Goal: Task Accomplishment & Management: Manage account settings

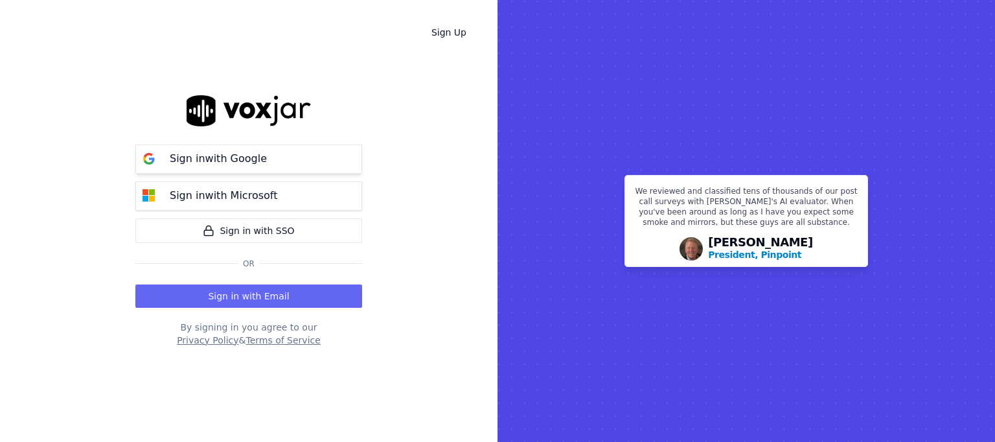
click at [249, 163] on p "Sign in with Google" at bounding box center [218, 159] width 97 height 16
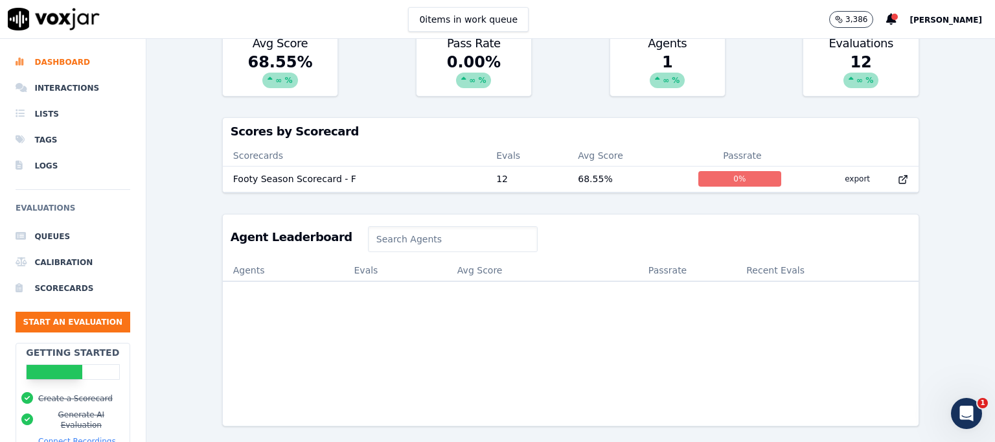
click at [937, 17] on span "[PERSON_NAME]" at bounding box center [945, 20] width 73 height 9
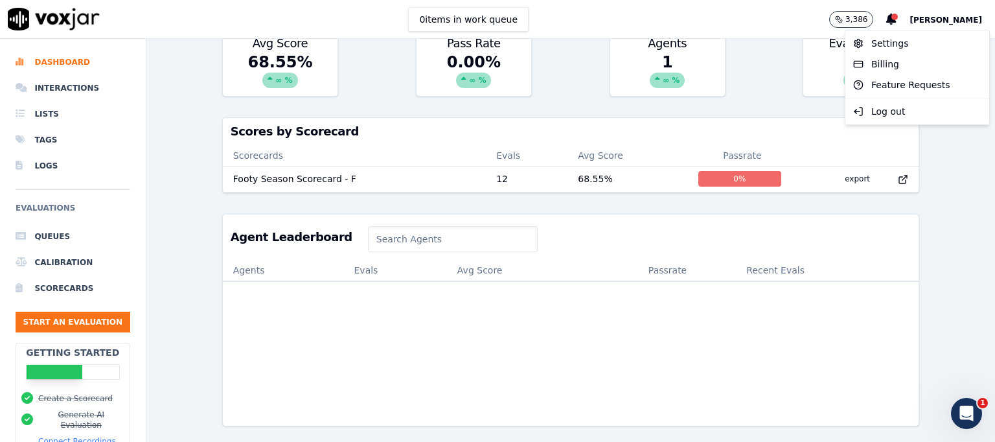
click at [197, 133] on div "Past 7 Days Add a filter Evaluations Evaluators Score Distribution Avg Score 68…" at bounding box center [570, 240] width 849 height 403
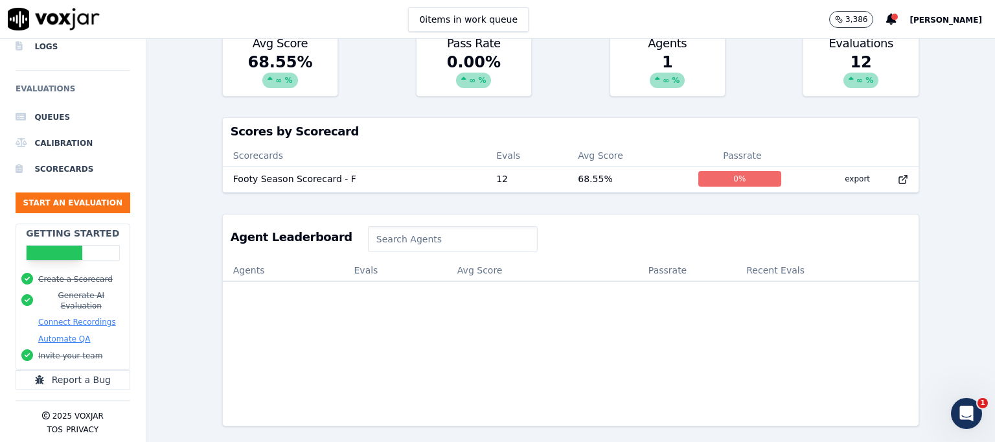
scroll to position [127, 0]
click at [74, 317] on button "Connect Recordings" at bounding box center [77, 322] width 78 height 10
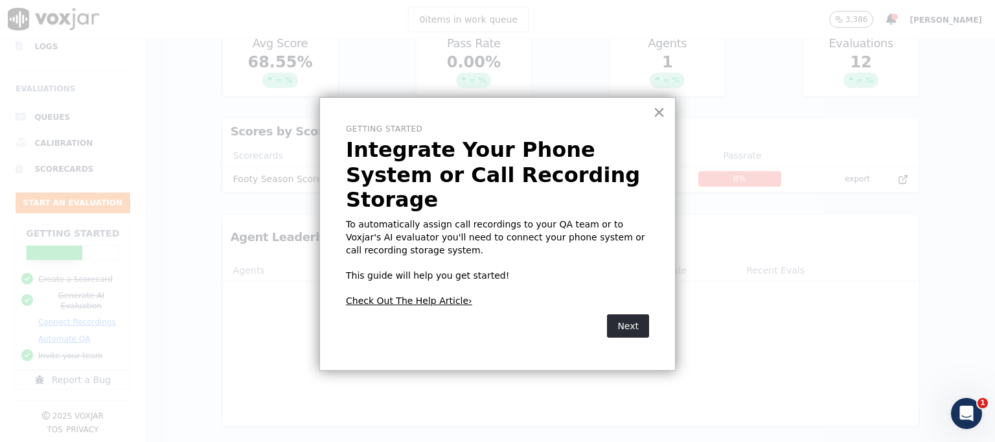
click at [657, 109] on button "×" at bounding box center [659, 112] width 12 height 21
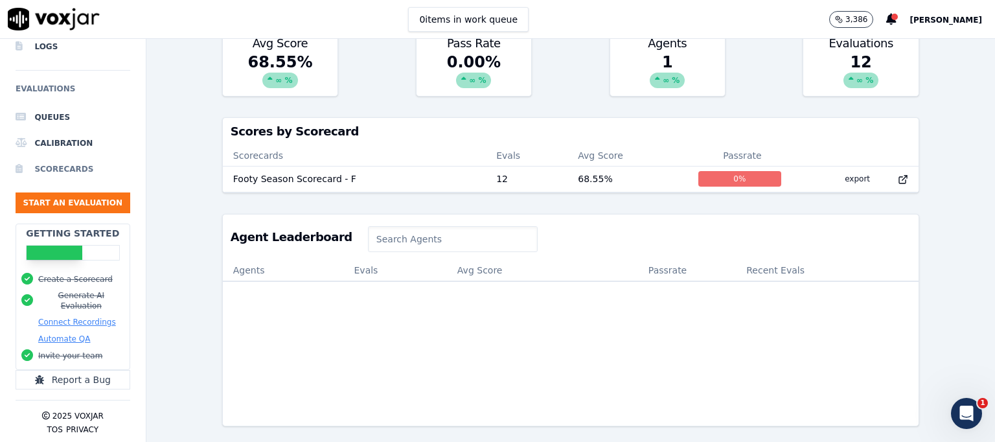
scroll to position [0, 0]
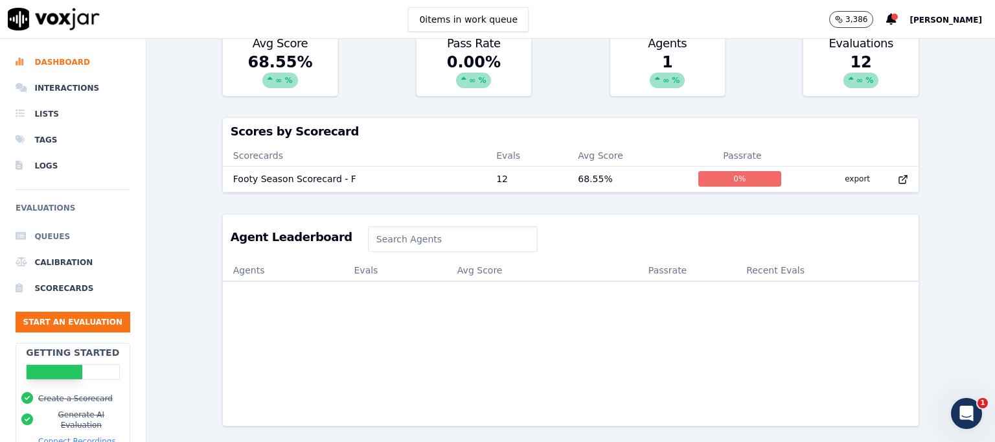
click at [63, 236] on li "Queues" at bounding box center [73, 236] width 115 height 26
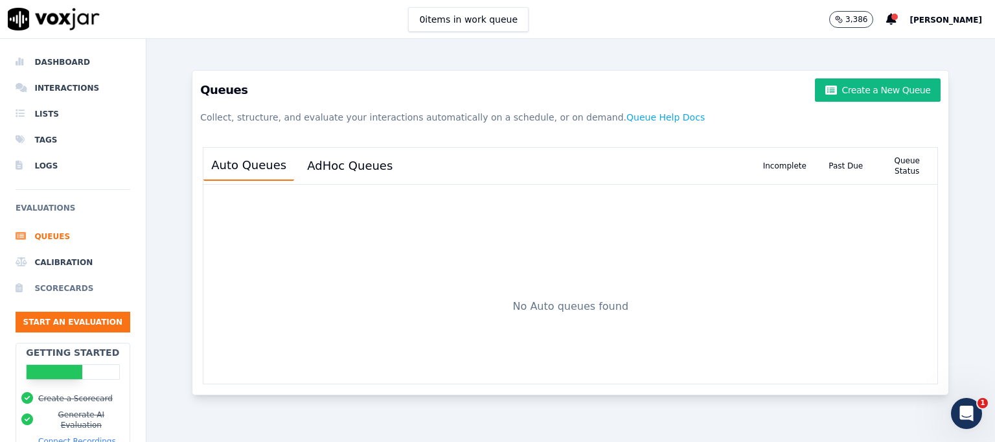
click at [65, 284] on li "Scorecards" at bounding box center [73, 288] width 115 height 26
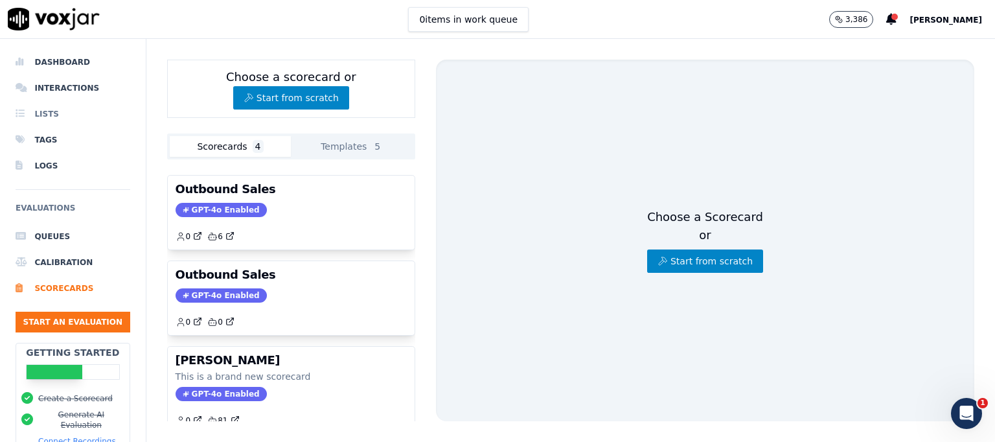
click at [47, 116] on li "Lists" at bounding box center [73, 114] width 115 height 26
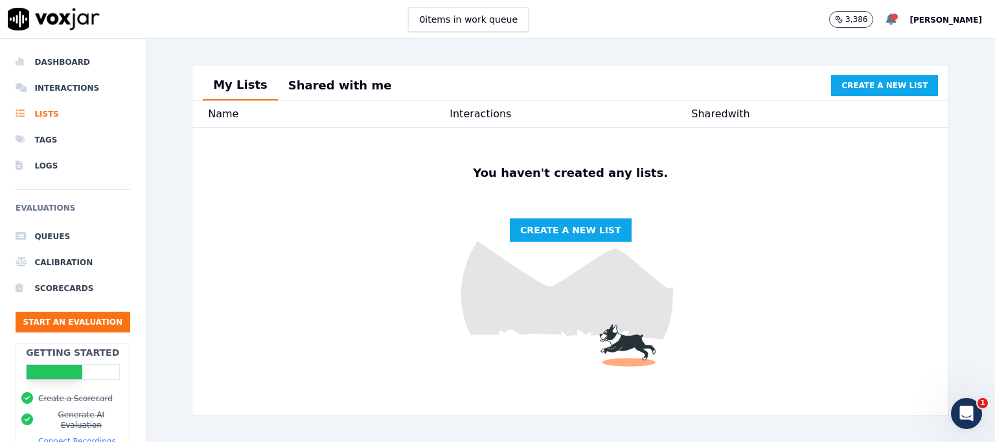
click at [898, 17] on div at bounding box center [894, 17] width 6 height 6
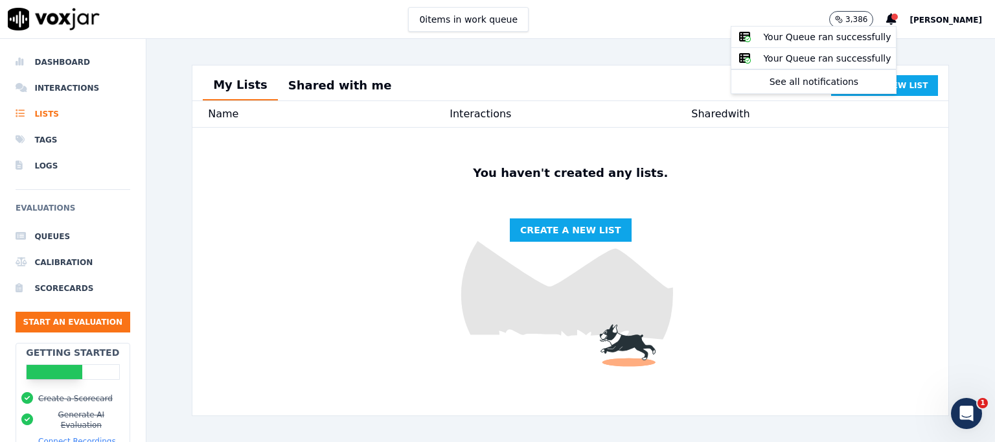
click at [185, 52] on div "My Lists Shared with me Create a new list Name Interactions Shared with You hav…" at bounding box center [570, 240] width 778 height 403
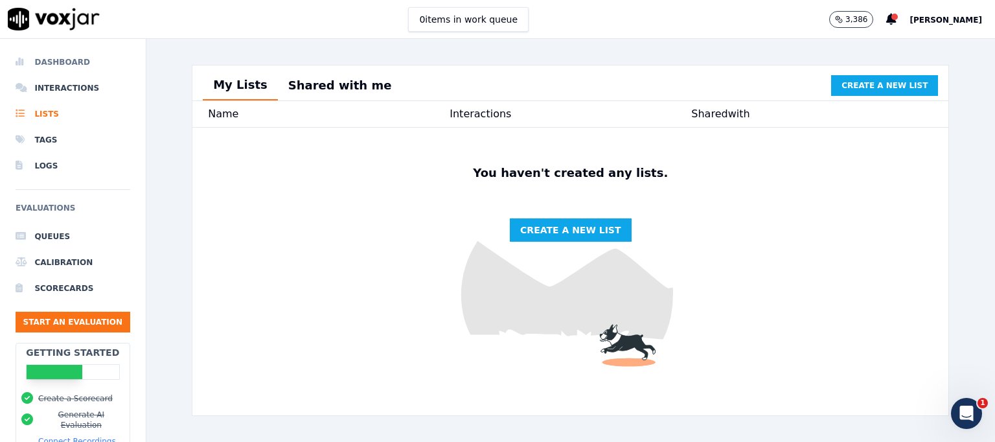
click at [67, 60] on li "Dashboard" at bounding box center [73, 62] width 115 height 26
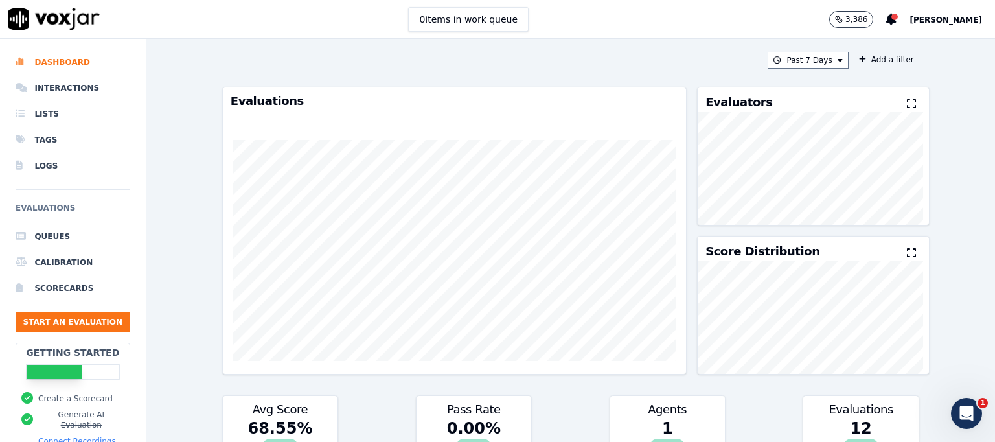
click at [959, 21] on span "[PERSON_NAME]" at bounding box center [945, 20] width 73 height 9
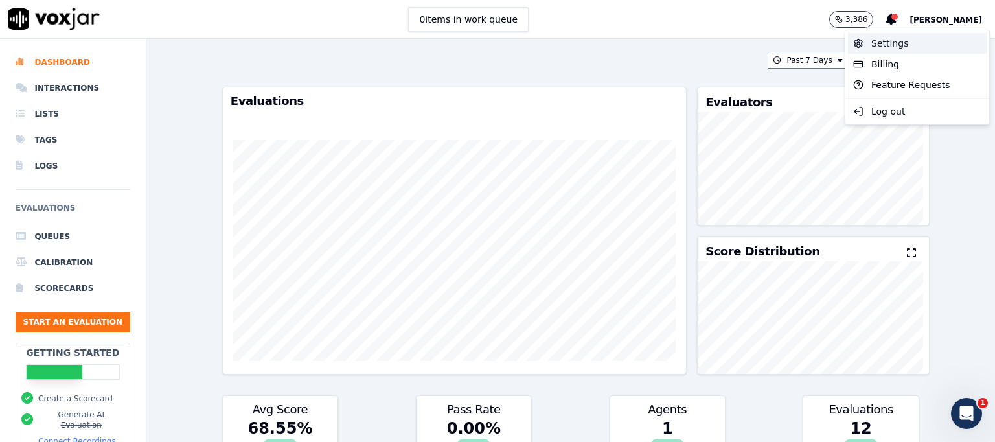
click at [892, 44] on div "Settings" at bounding box center [917, 43] width 139 height 21
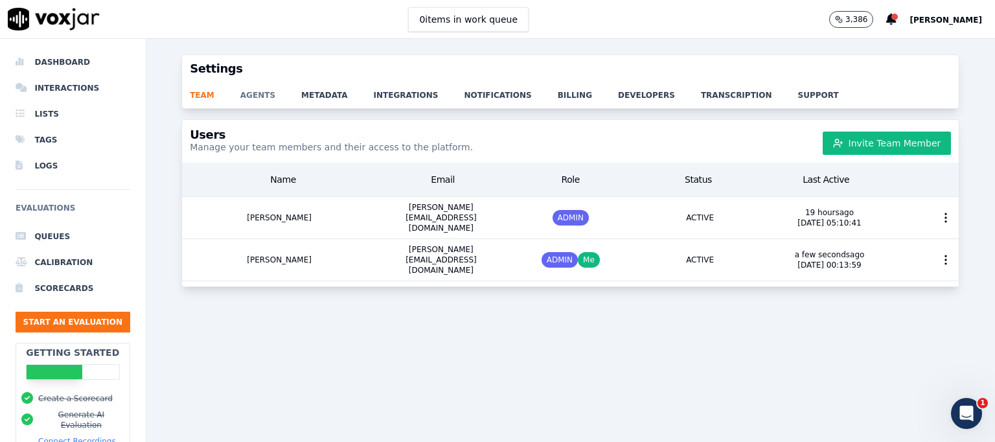
click at [251, 87] on link "agents" at bounding box center [270, 91] width 61 height 18
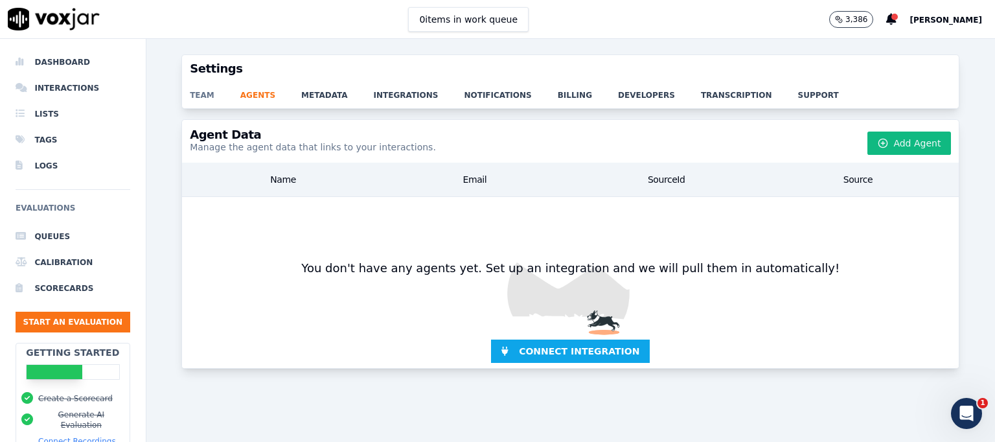
click at [201, 98] on link "team" at bounding box center [215, 91] width 51 height 18
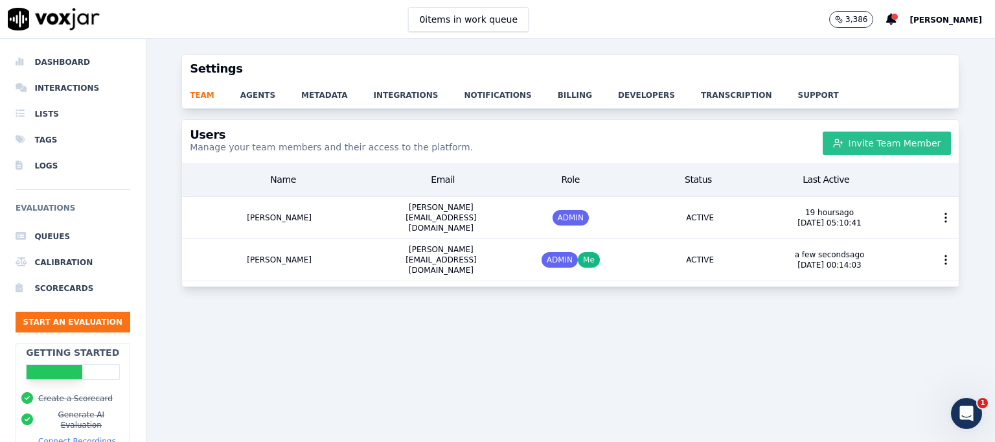
click at [852, 146] on button "Invite Team Member" at bounding box center [887, 142] width 129 height 23
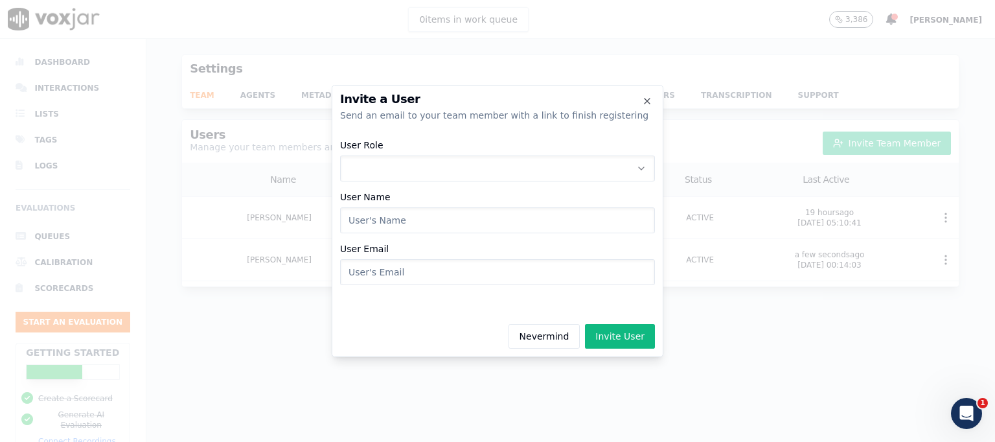
click at [438, 167] on button "User Role" at bounding box center [497, 168] width 315 height 26
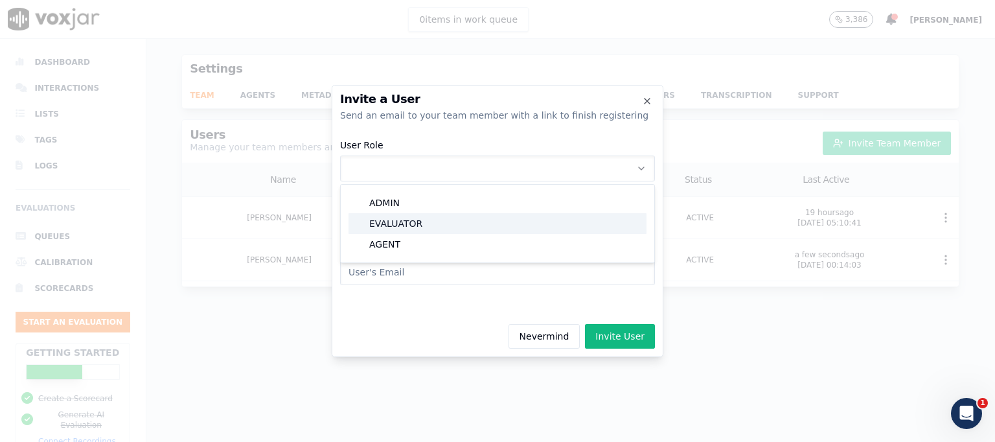
click at [401, 223] on div "EVALUATOR" at bounding box center [497, 223] width 298 height 21
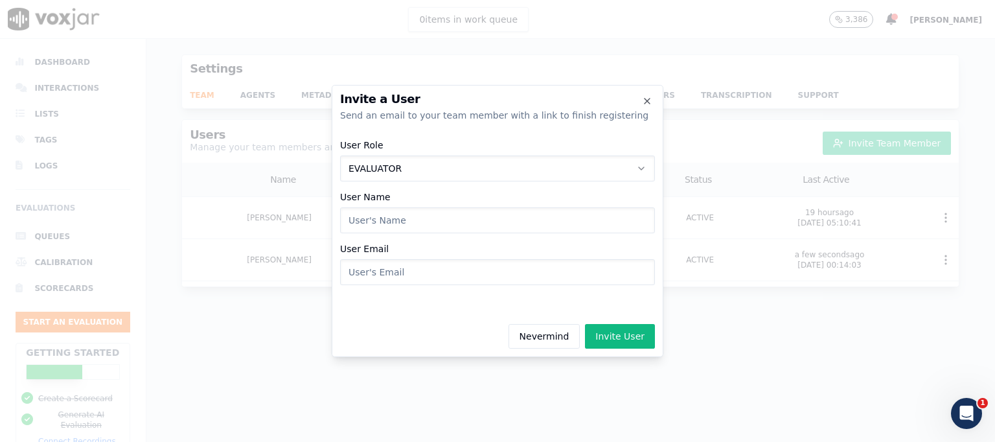
click at [389, 215] on input "User Name" at bounding box center [497, 220] width 315 height 26
type input "[PERSON_NAME]"
click at [402, 271] on input "User Email" at bounding box center [497, 272] width 315 height 26
paste input "[PERSON_NAME][EMAIL_ADDRESS][DOMAIN_NAME]"
type input "[PERSON_NAME][EMAIL_ADDRESS][DOMAIN_NAME]"
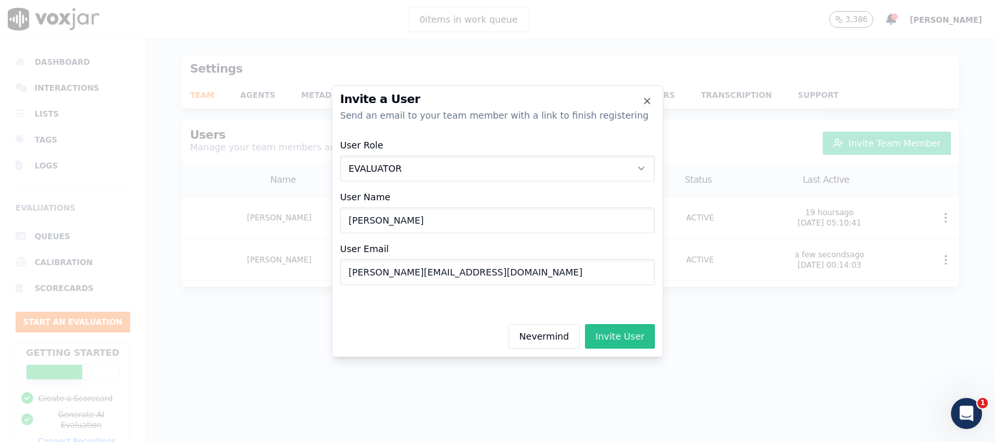
click at [630, 334] on button "Invite User" at bounding box center [620, 336] width 70 height 25
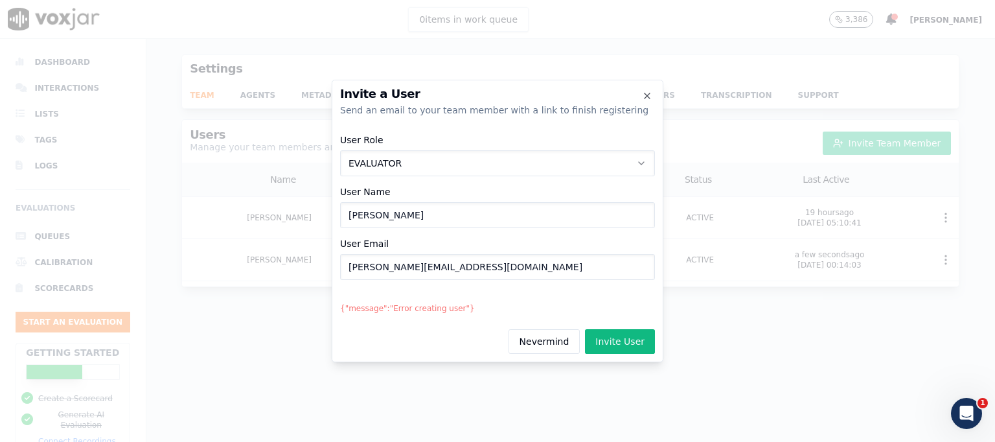
click at [641, 163] on icon "button" at bounding box center [641, 163] width 10 height 10
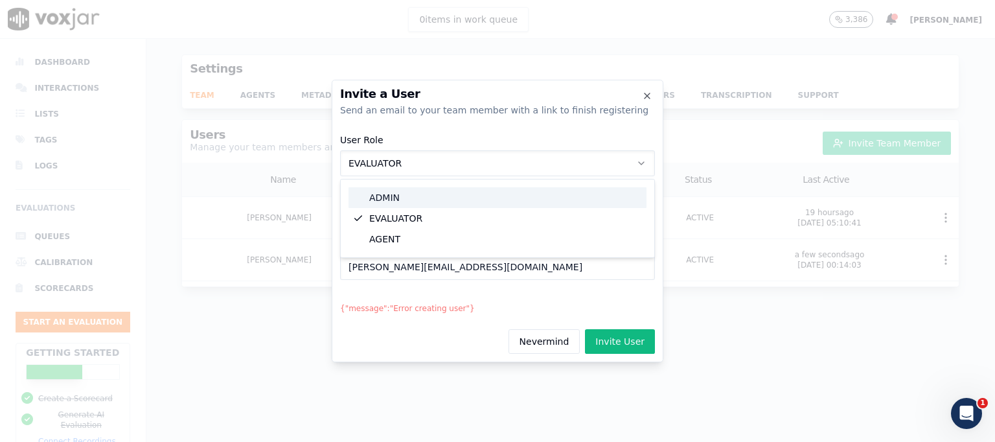
click at [451, 195] on div "ADMIN" at bounding box center [497, 197] width 298 height 21
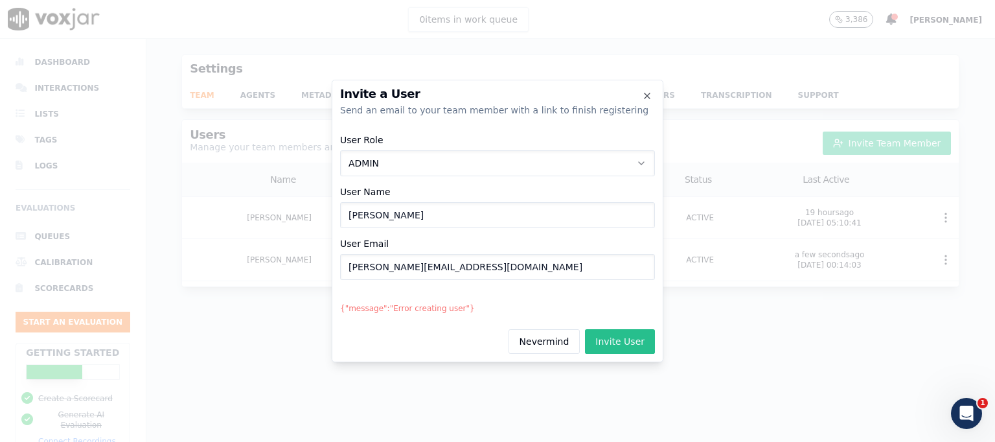
click at [616, 337] on button "Invite User" at bounding box center [620, 341] width 70 height 25
click at [641, 162] on icon "button" at bounding box center [641, 163] width 10 height 10
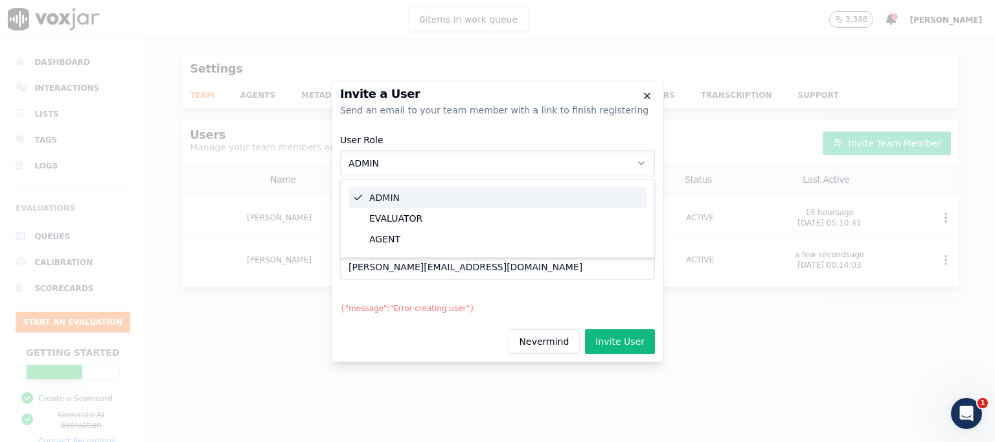
click at [646, 97] on icon "button" at bounding box center [647, 95] width 5 height 5
